Goal: Register for event/course

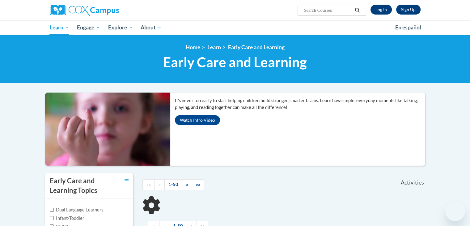
click at [379, 10] on link "Log In" at bounding box center [381, 10] width 21 height 10
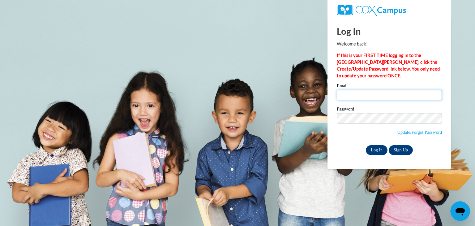
type input "aglodt@eastersealsia.org"
click at [378, 149] on input "Log In" at bounding box center [377, 150] width 22 height 10
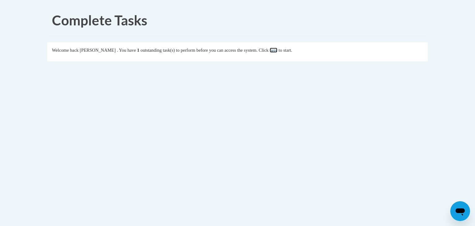
click at [277, 51] on link "here" at bounding box center [274, 50] width 8 height 5
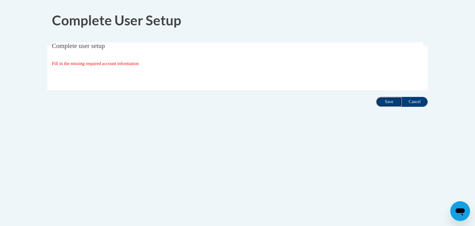
click at [386, 97] on input "Save" at bounding box center [389, 102] width 26 height 10
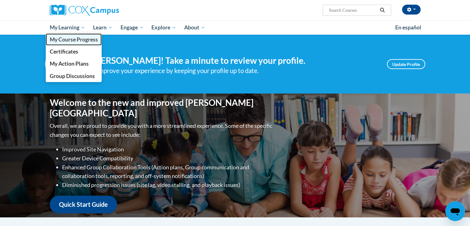
click at [66, 37] on span "My Course Progress" at bounding box center [73, 39] width 48 height 6
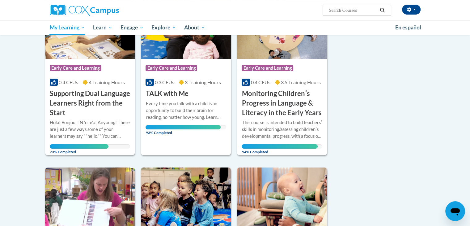
scroll to position [127, 0]
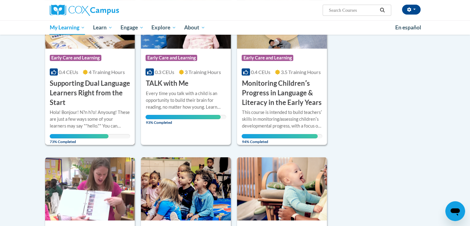
click at [80, 71] on div "0.4 CEUs 4 Training Hours" at bounding box center [90, 72] width 81 height 7
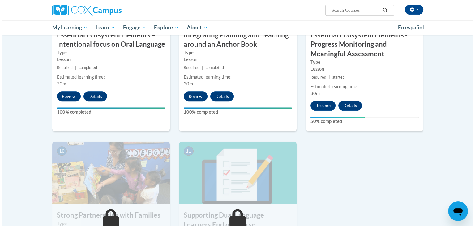
scroll to position [584, 0]
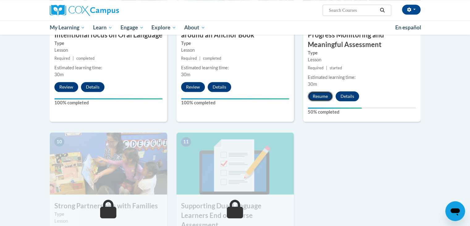
click at [315, 99] on button "Resume" at bounding box center [320, 96] width 25 height 10
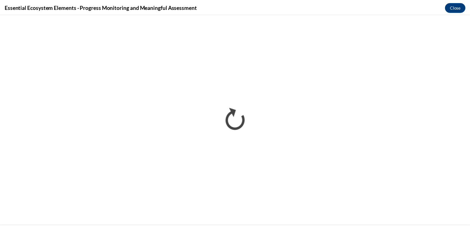
scroll to position [0, 0]
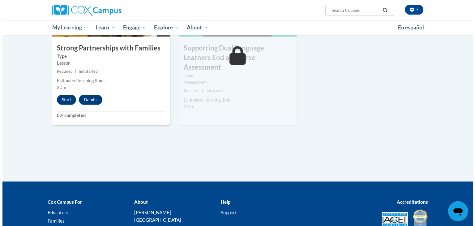
scroll to position [743, 0]
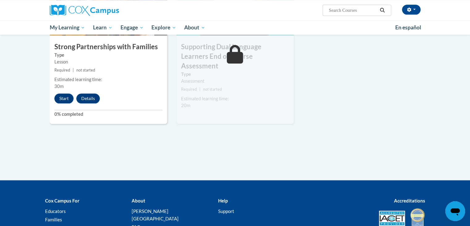
drag, startPoint x: 0, startPoint y: 0, endPoint x: 475, endPoint y: 223, distance: 524.4
click at [63, 101] on button "Start" at bounding box center [63, 98] width 19 height 10
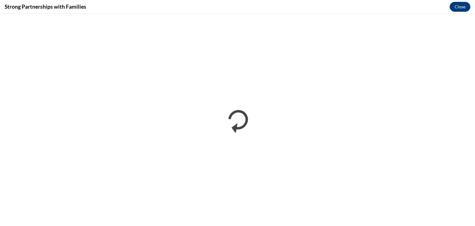
scroll to position [0, 0]
